Goal: Use online tool/utility: Utilize a website feature to perform a specific function

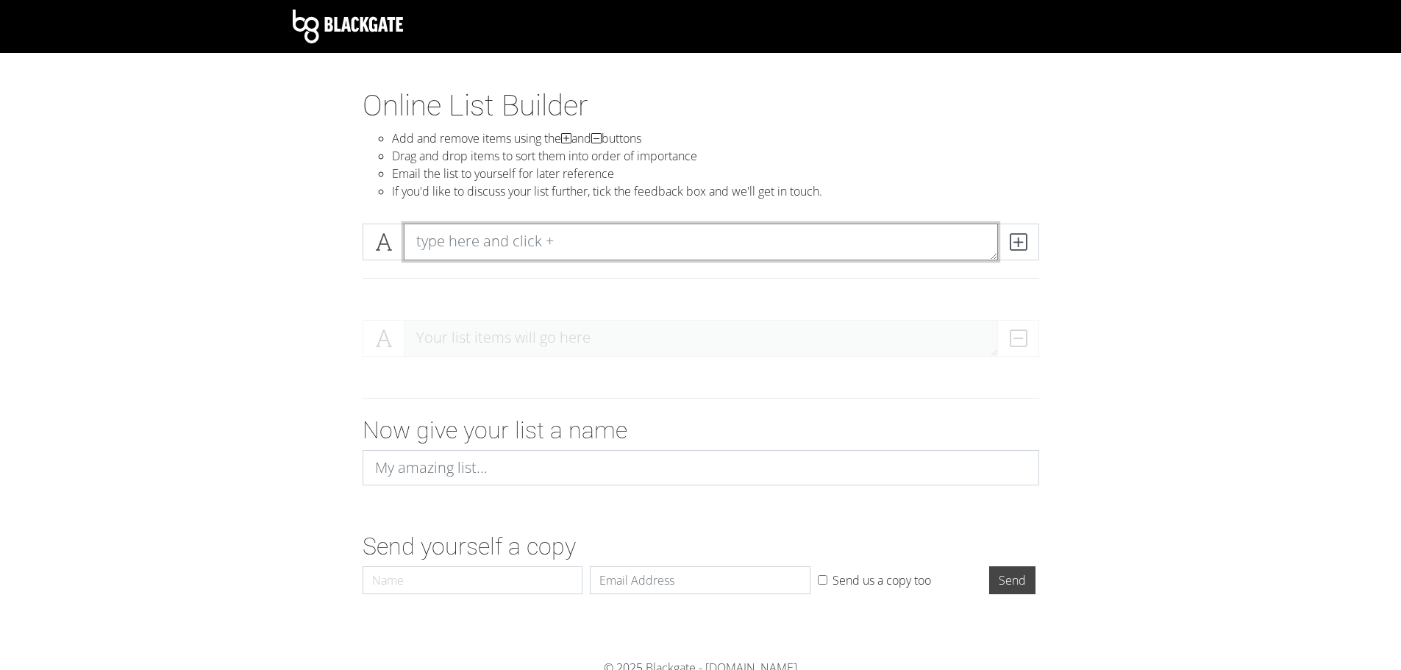
click at [500, 252] on textarea at bounding box center [701, 242] width 594 height 37
type textarea "Clean up Room"
click at [1010, 243] on icon at bounding box center [1018, 242] width 17 height 15
type textarea "Clean up Email"
click at [1010, 243] on icon at bounding box center [1018, 242] width 17 height 15
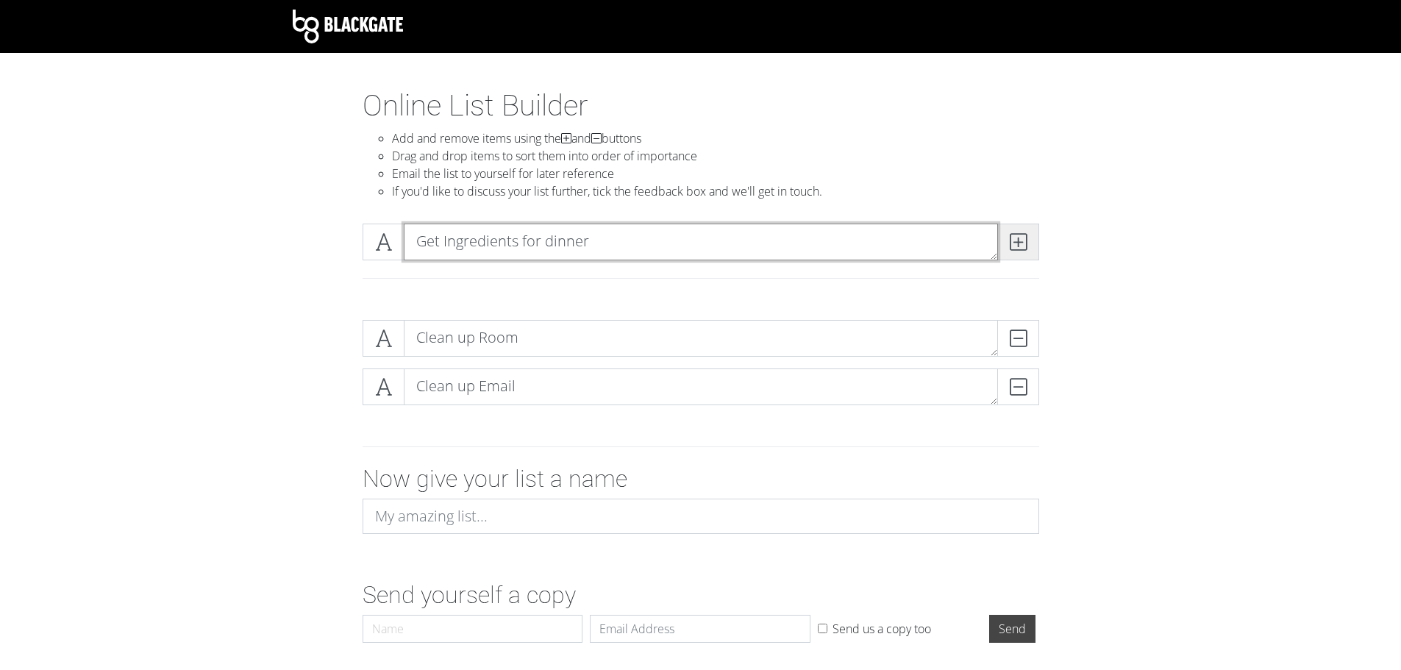
type textarea "Get Ingredients for dinner"
click at [1010, 243] on icon at bounding box center [1018, 242] width 17 height 15
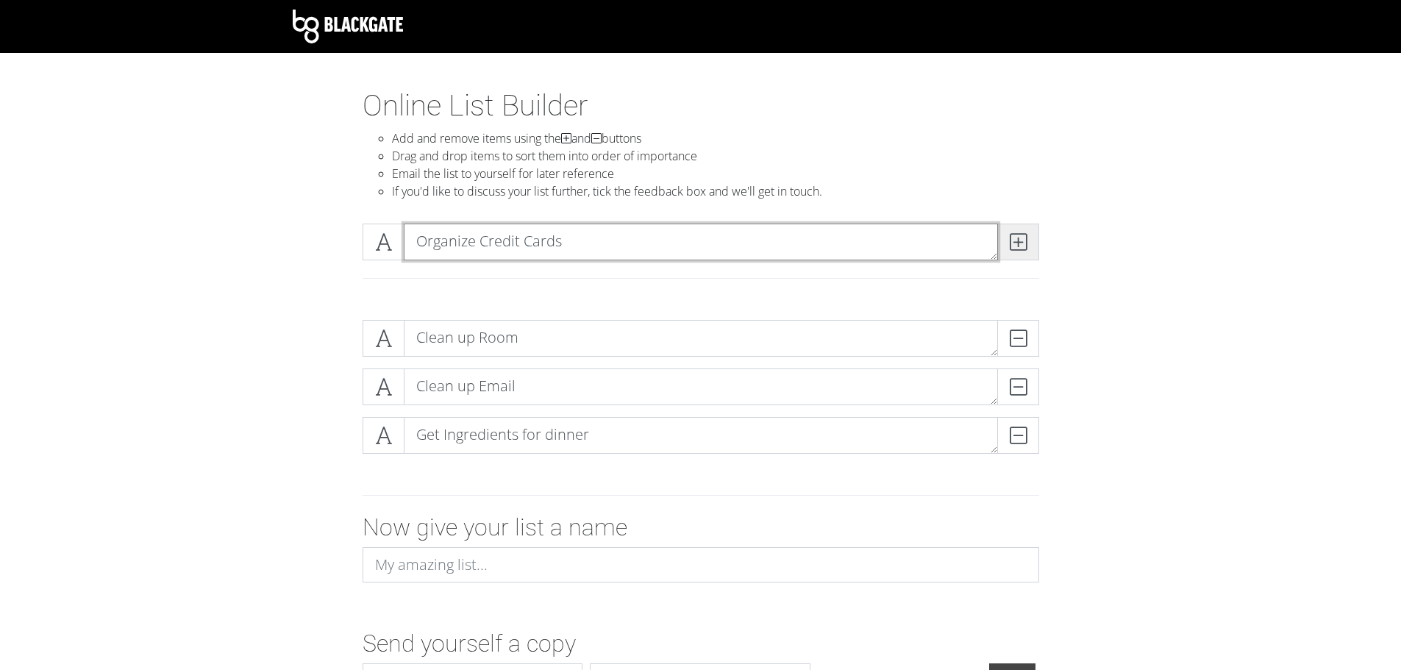
type textarea "Organize Credit Cards"
click at [1016, 238] on icon at bounding box center [1018, 242] width 17 height 15
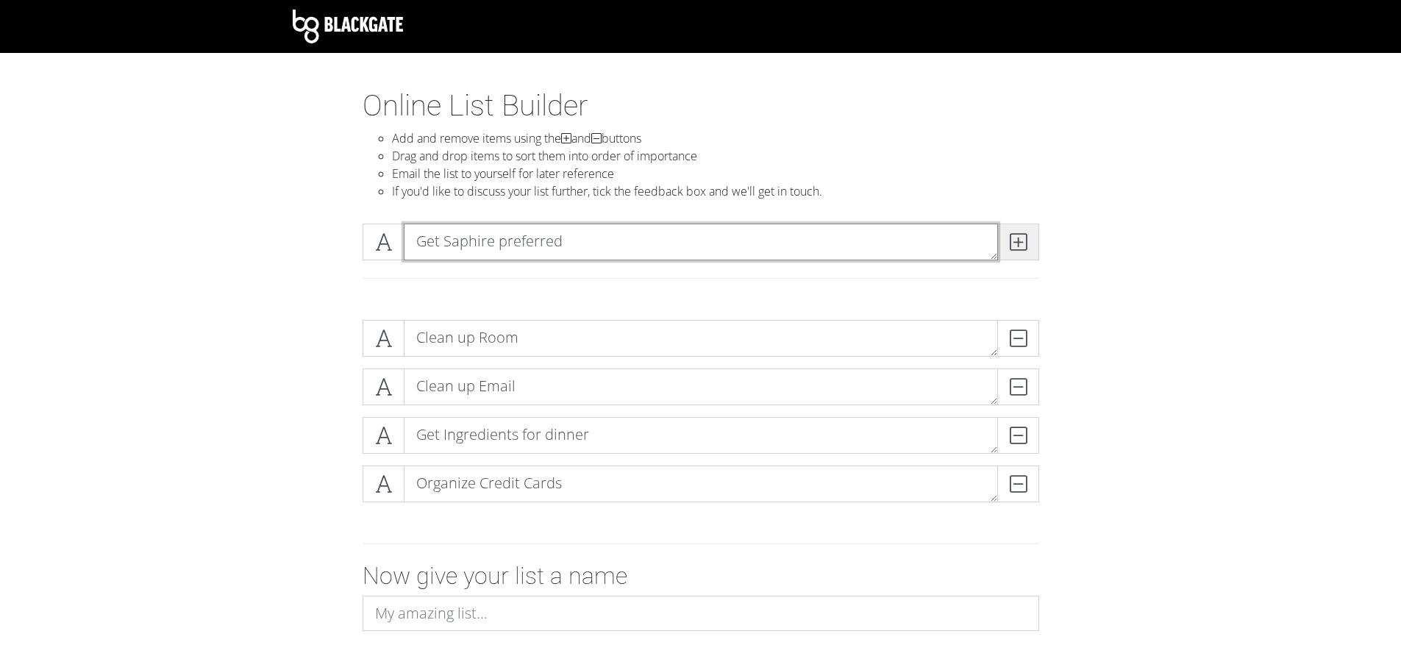
type textarea "Get Saphire preferred"
click at [1016, 238] on icon at bounding box center [1018, 242] width 17 height 15
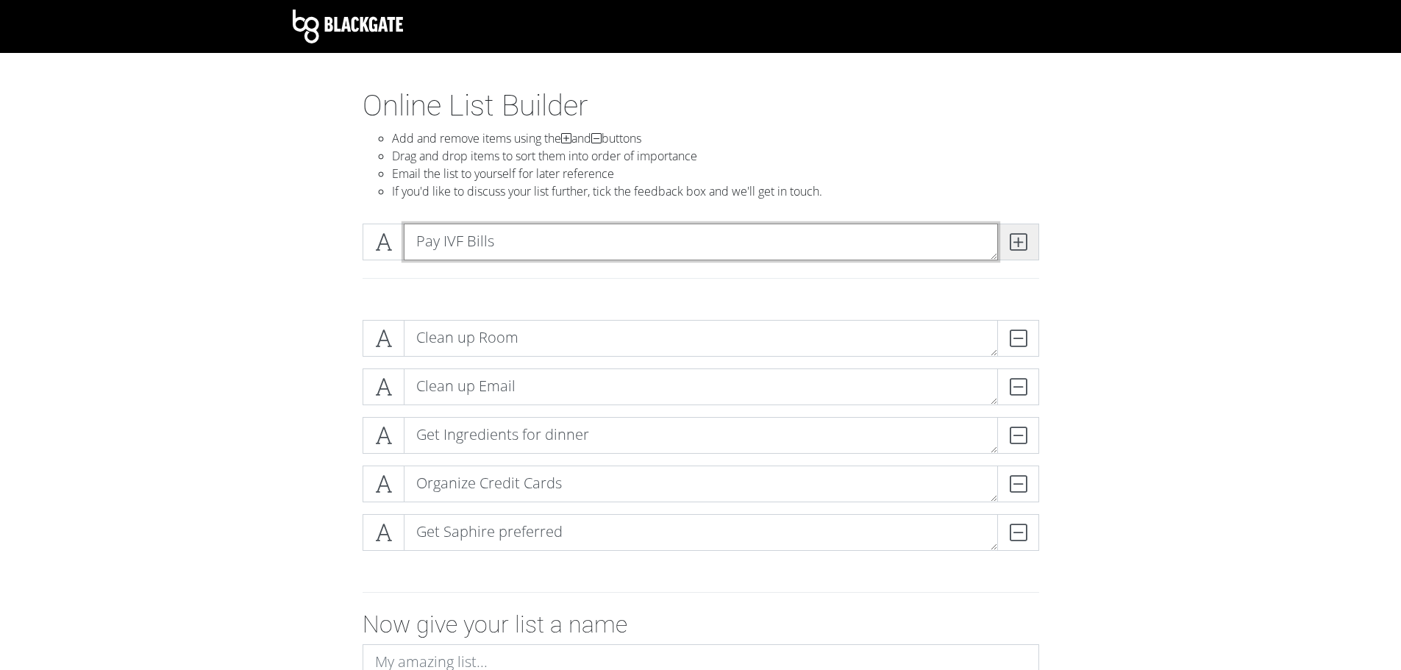
type textarea "Pay IVF Bills"
click at [1016, 238] on icon at bounding box center [1018, 242] width 17 height 15
type textarea "Pay [US_STATE]"
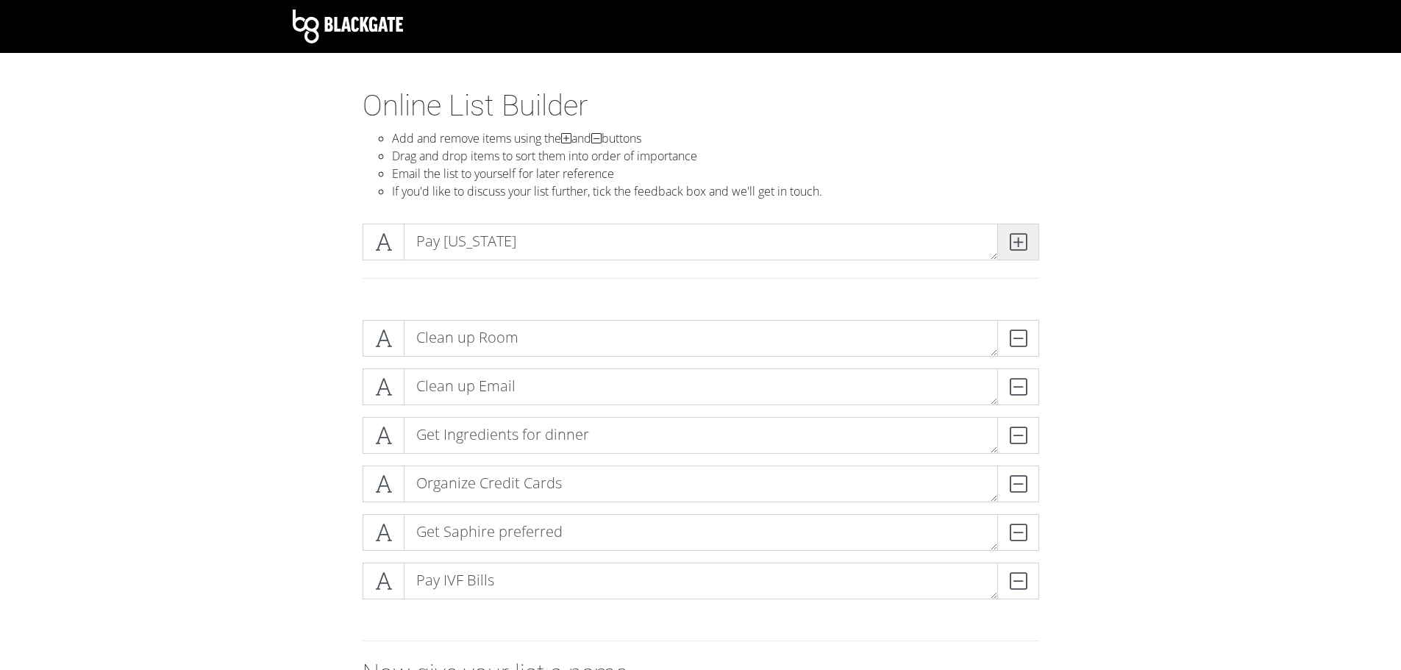
click at [1016, 238] on icon at bounding box center [1018, 242] width 17 height 15
type textarea "Process all business"
click at [1016, 238] on icon at bounding box center [1018, 242] width 17 height 15
type textarea "Proactive Reachouts"
click at [1016, 238] on icon at bounding box center [1018, 242] width 17 height 15
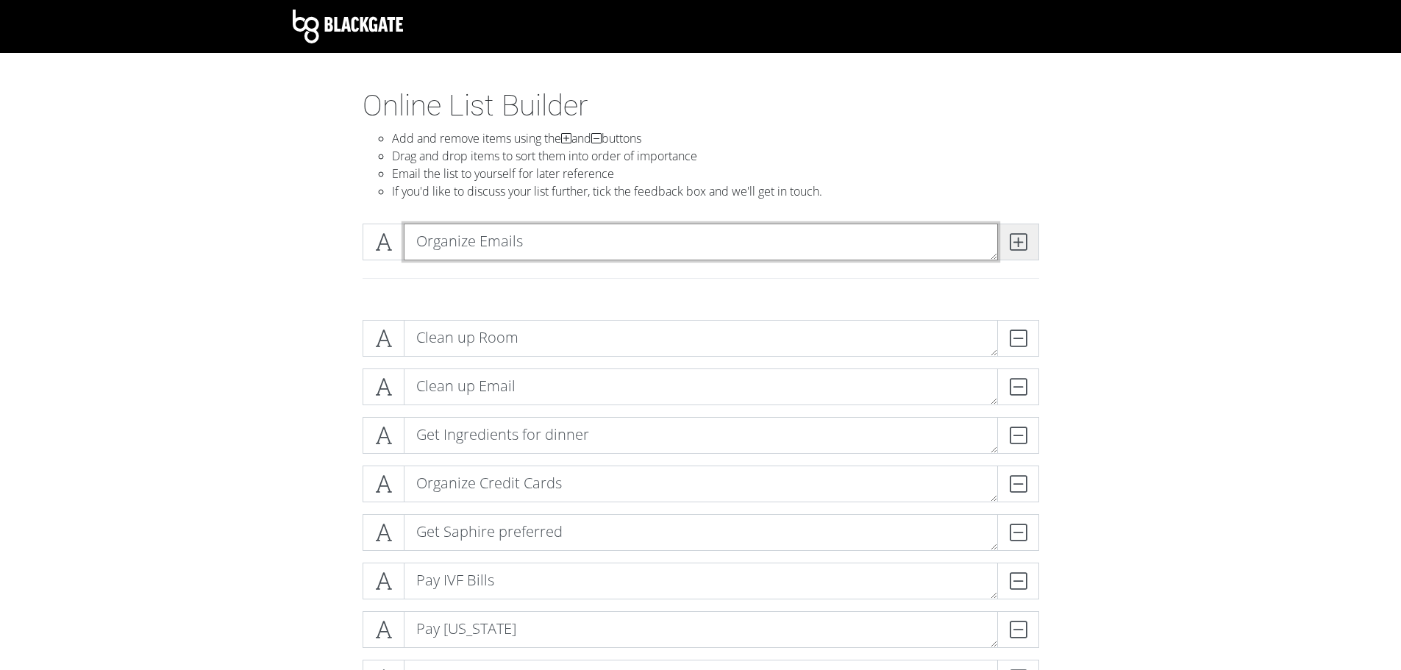
type textarea "Organize Emails"
click at [1016, 238] on icon at bounding box center [1018, 242] width 17 height 15
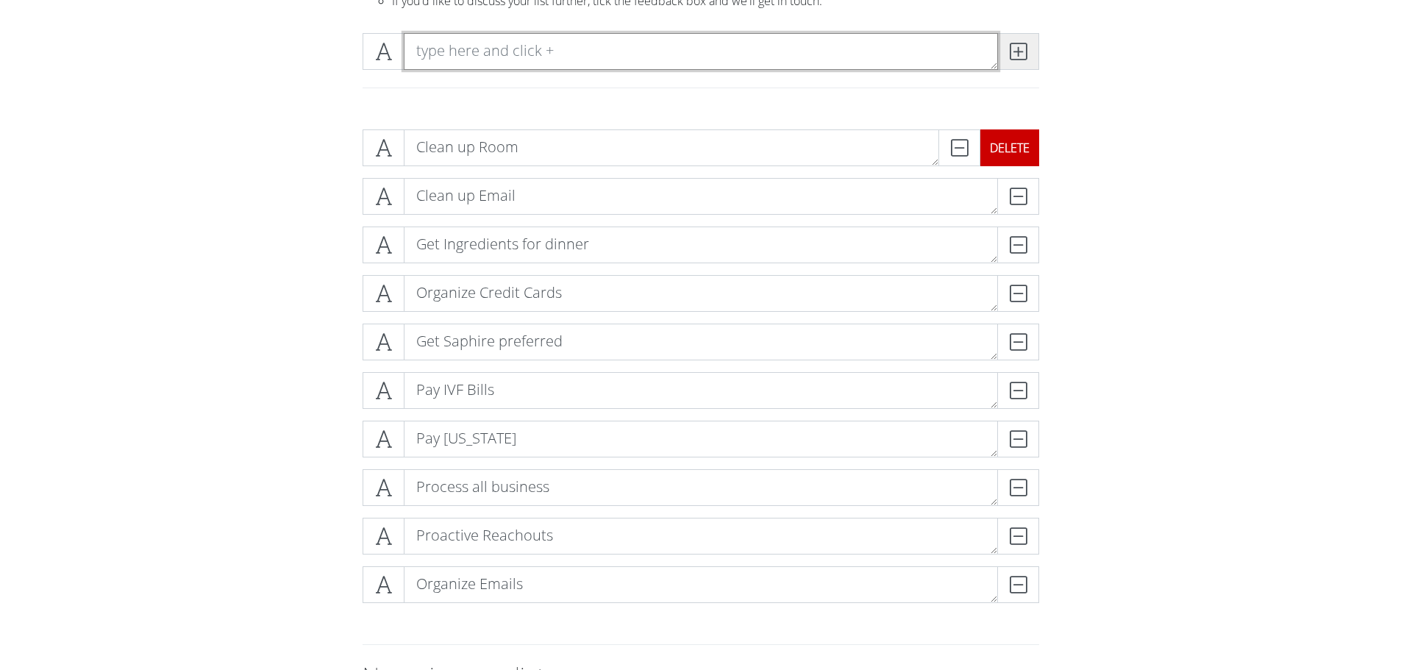
scroll to position [191, 0]
type textarea "Map out Income"
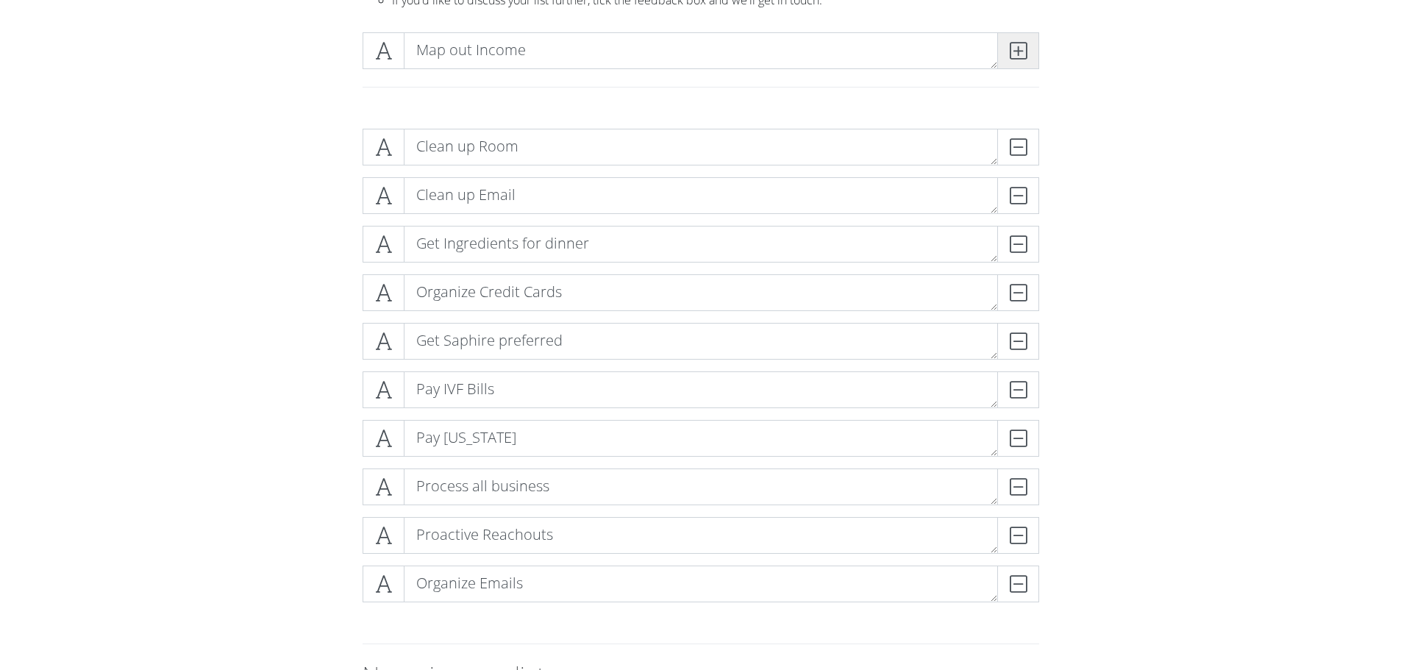
click at [1021, 56] on icon at bounding box center [1018, 50] width 17 height 15
type textarea "Edit a video and post it"
click at [1021, 56] on icon at bounding box center [1018, 50] width 17 height 15
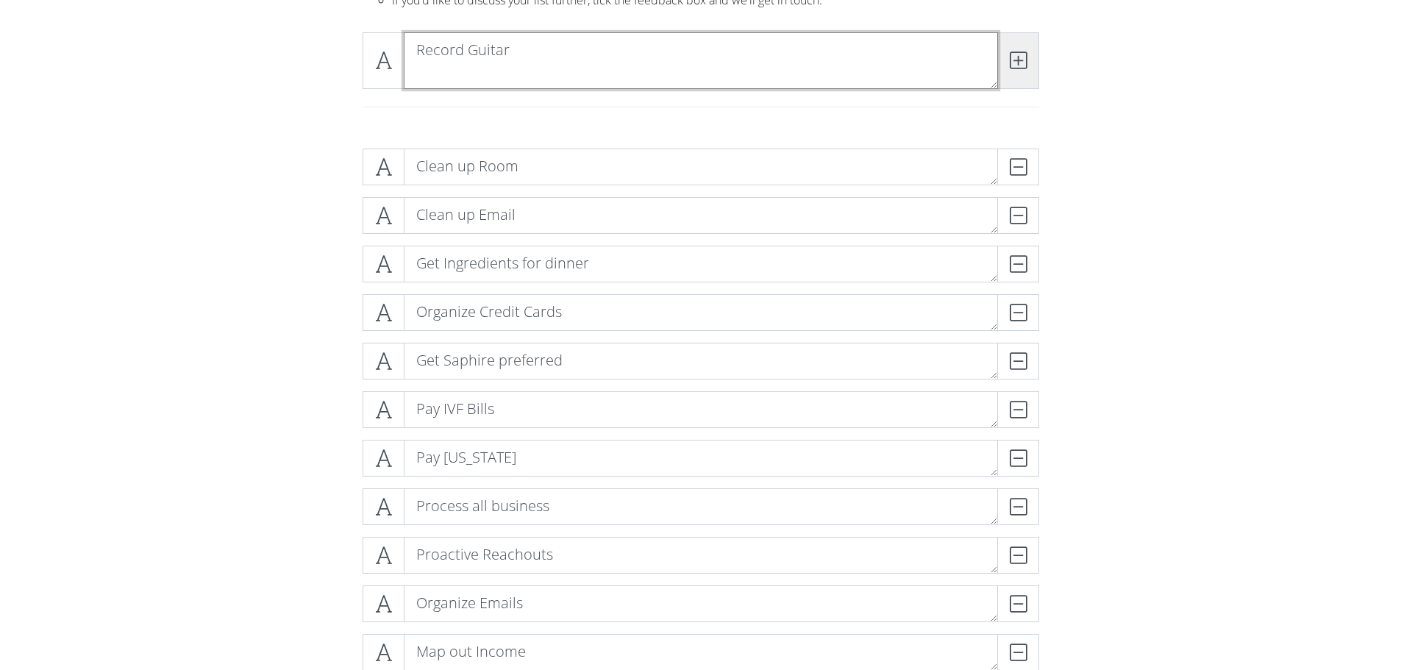
scroll to position [0, 0]
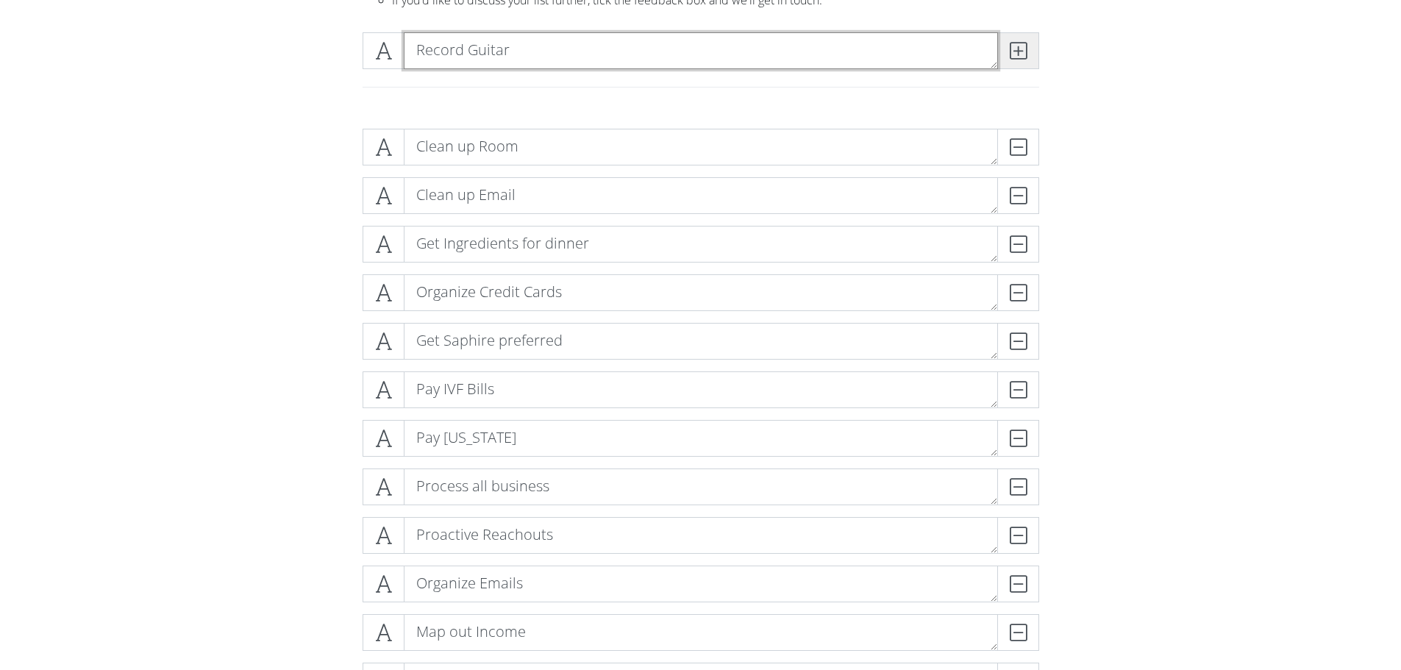
type textarea "Record Guitar"
click at [1021, 56] on icon at bounding box center [1018, 50] width 17 height 15
type textarea "Read"
click at [1021, 56] on icon at bounding box center [1018, 50] width 17 height 15
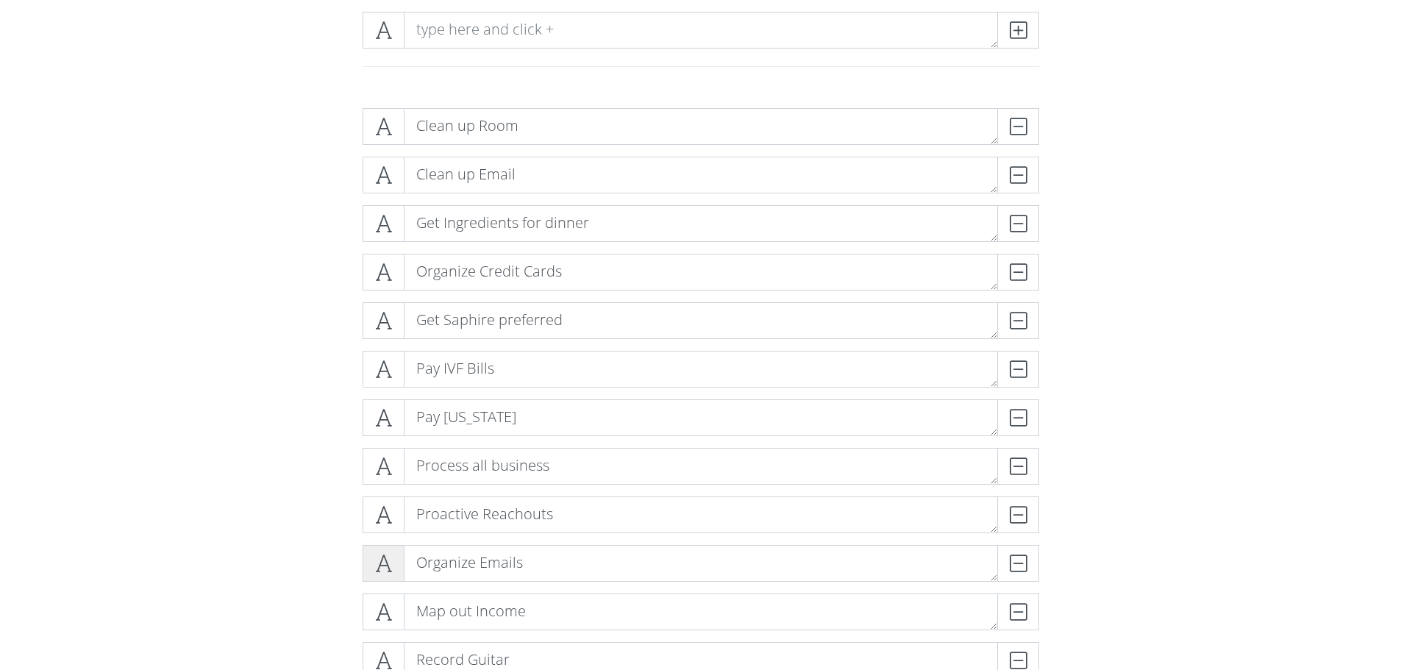
scroll to position [210, 0]
click at [379, 327] on icon at bounding box center [383, 322] width 17 height 15
click at [298, 332] on div "Clean up Room DELETE Process all business DELETE Proactive Reachouts DELETE Pay…" at bounding box center [701, 449] width 838 height 703
click at [380, 321] on icon at bounding box center [383, 322] width 17 height 15
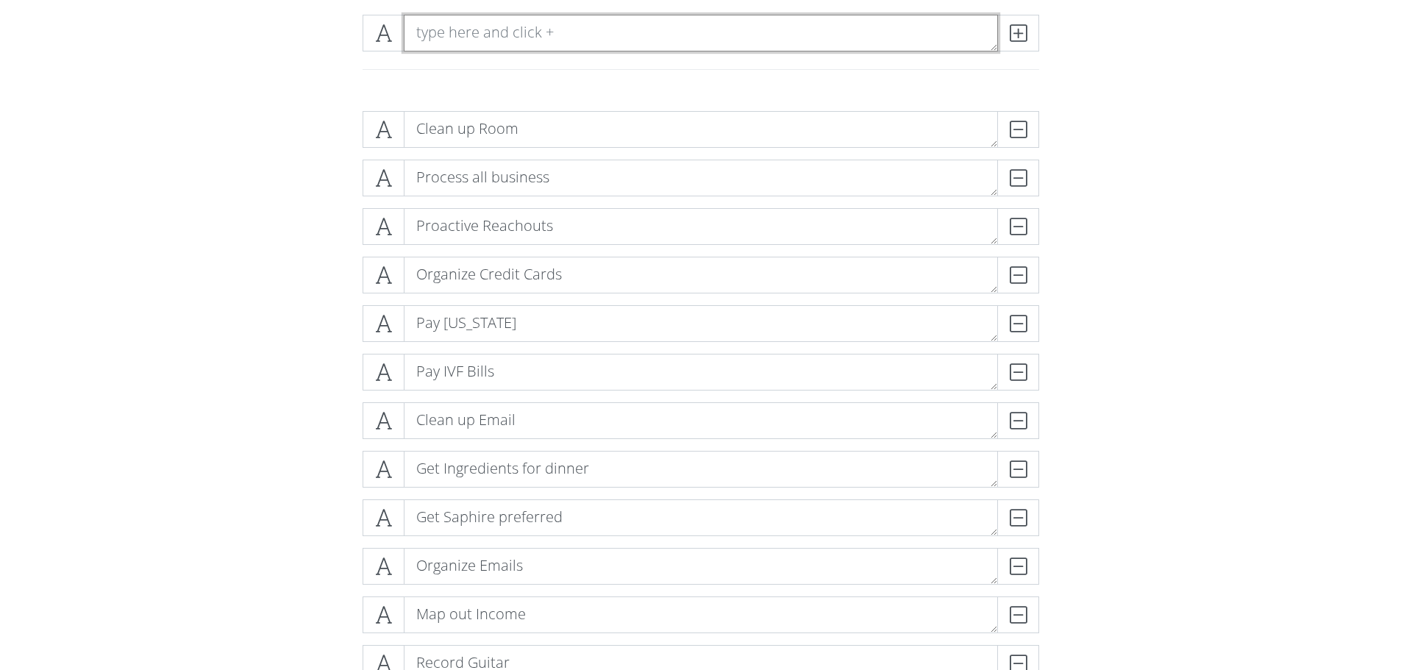
click at [451, 32] on textarea at bounding box center [701, 33] width 594 height 37
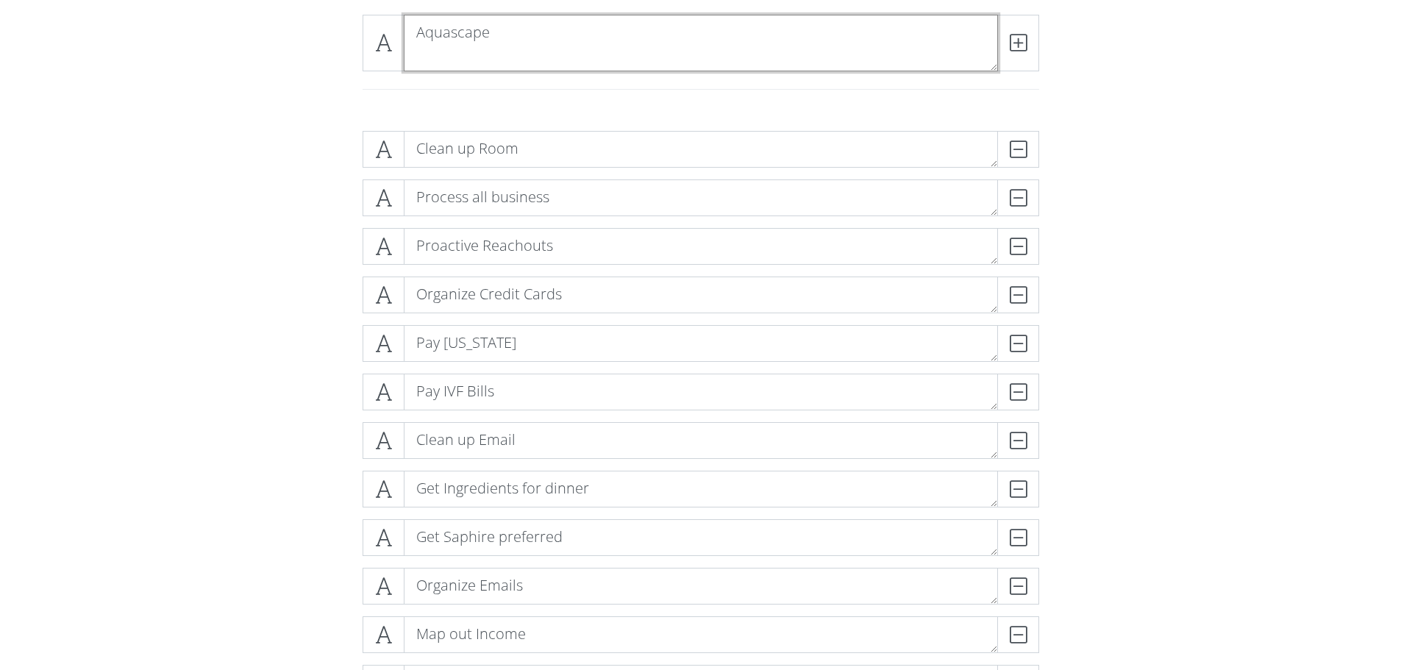
scroll to position [0, 0]
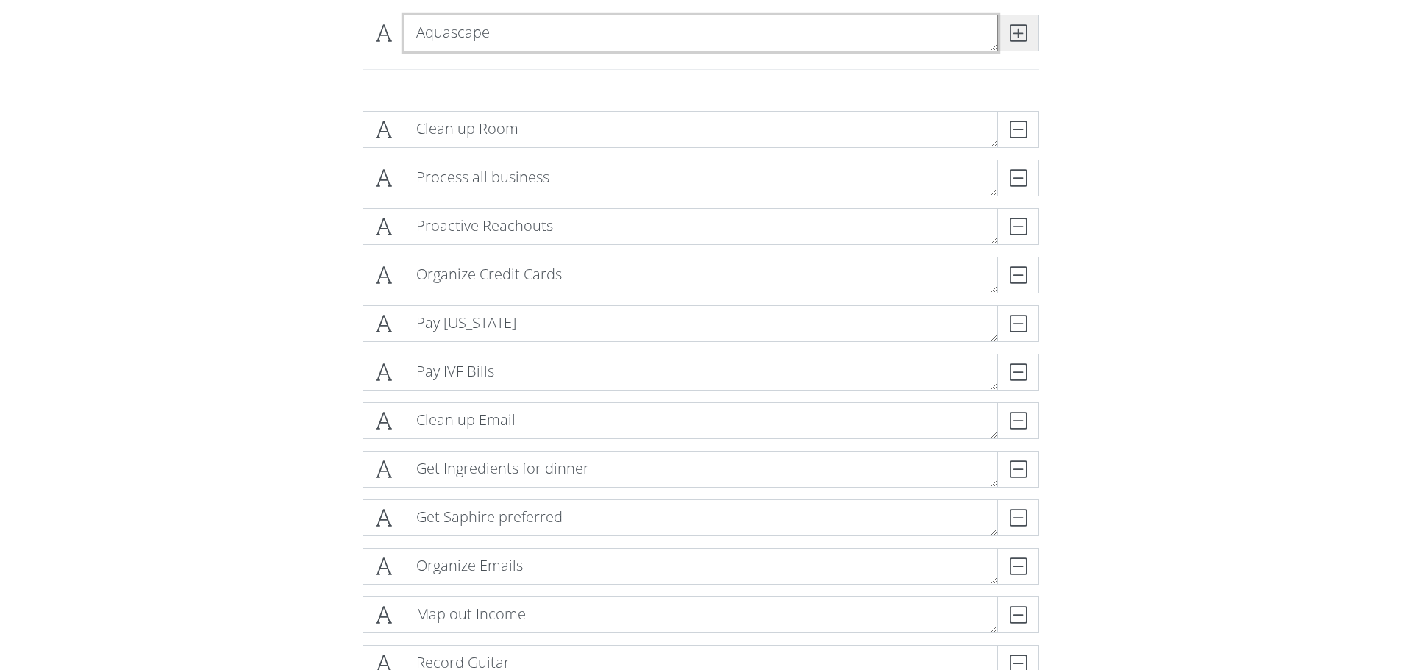
type textarea "Aquascape"
click at [1016, 15] on span at bounding box center [1018, 33] width 42 height 37
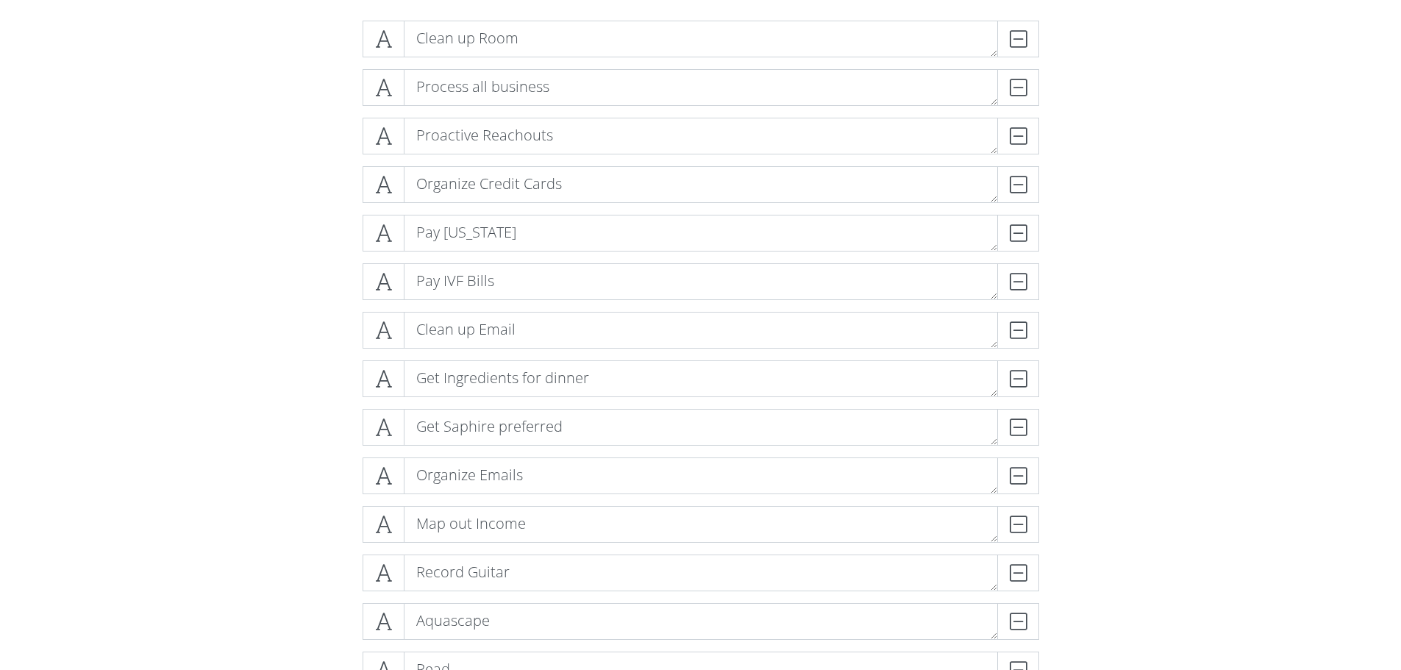
scroll to position [299, 0]
click at [1006, 39] on div "DELETE" at bounding box center [1009, 39] width 59 height 37
